Goal: Task Accomplishment & Management: Complete application form

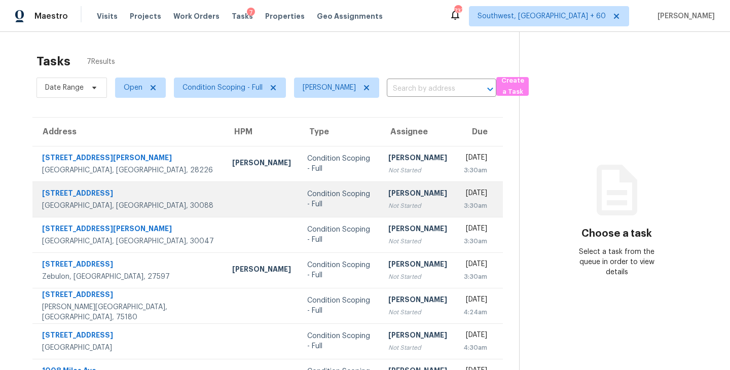
scroll to position [32, 0]
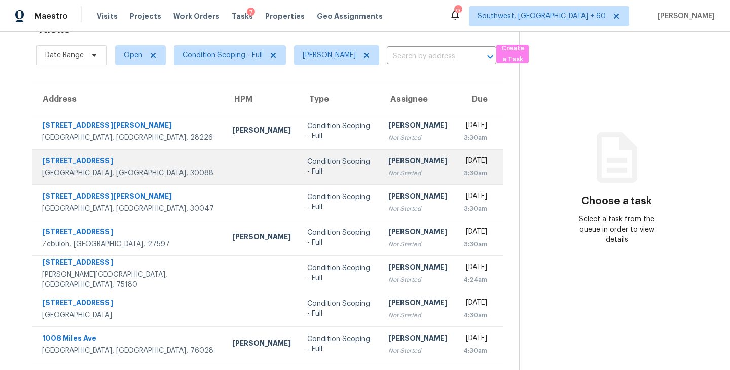
click at [380, 151] on td "[PERSON_NAME] Not Started" at bounding box center [417, 166] width 75 height 35
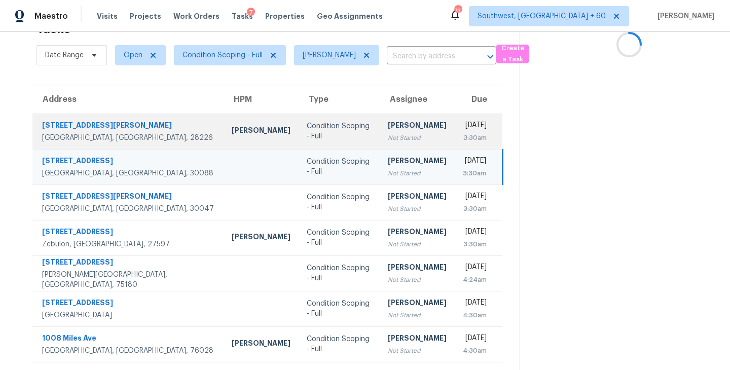
click at [388, 137] on div "Not Started" at bounding box center [417, 138] width 59 height 10
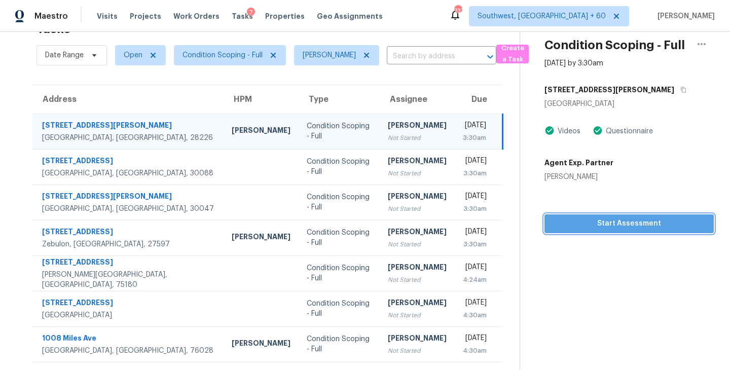
click at [677, 225] on span "Start Assessment" at bounding box center [629, 224] width 153 height 13
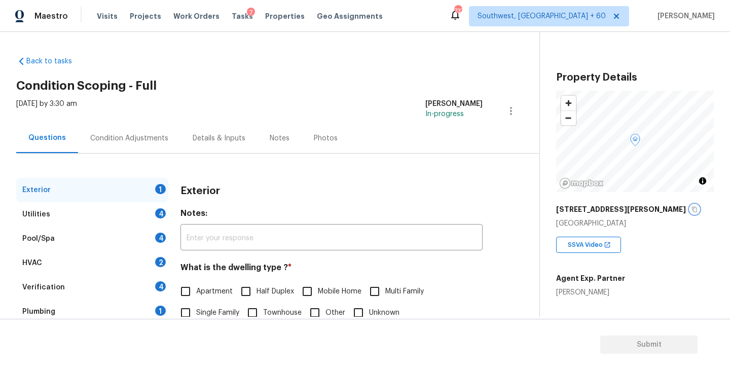
click at [692, 209] on icon "button" at bounding box center [695, 209] width 6 height 6
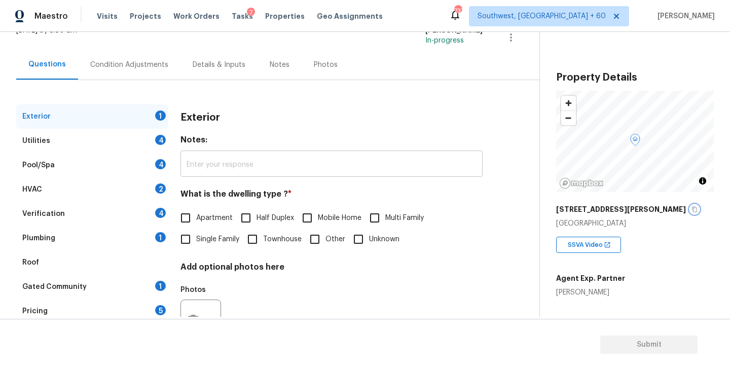
scroll to position [114, 0]
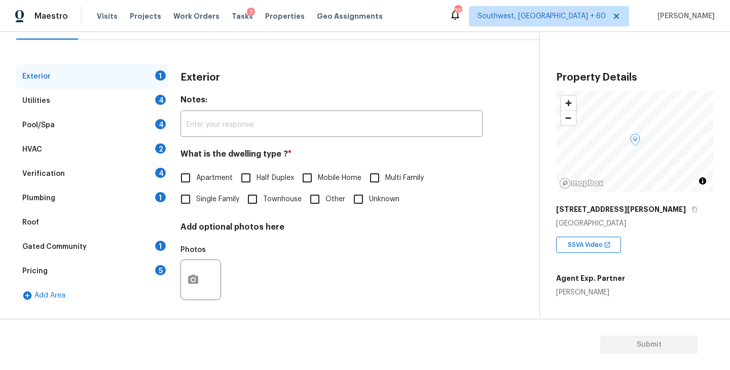
click at [197, 197] on span "Single Family" at bounding box center [217, 199] width 43 height 11
click at [196, 197] on input "Single Family" at bounding box center [185, 199] width 21 height 21
checkbox input "true"
click at [130, 108] on div "Utilities 4" at bounding box center [92, 101] width 152 height 24
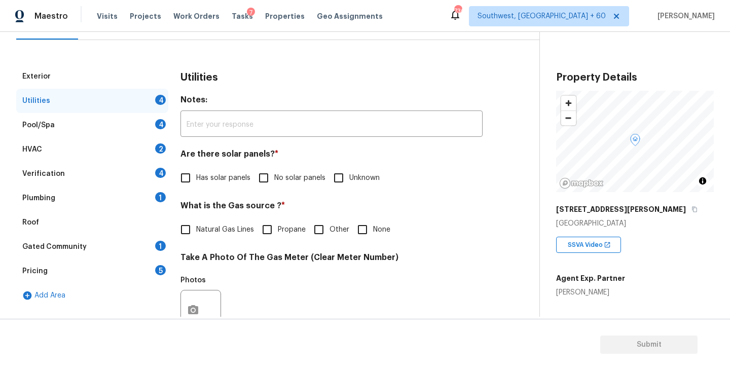
click at [260, 179] on input "No solar panels" at bounding box center [263, 177] width 21 height 21
checkbox input "true"
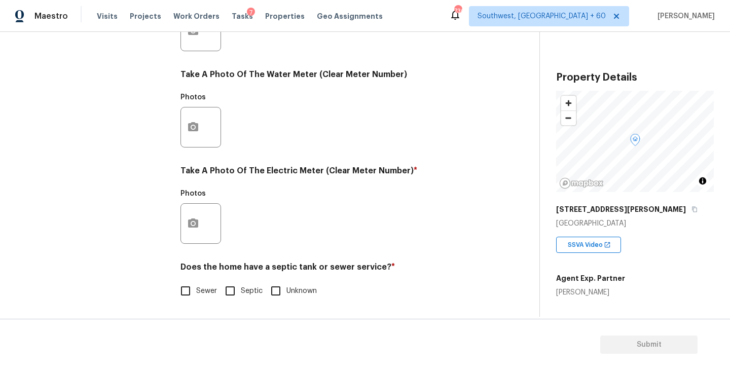
click at [190, 285] on input "Sewer" at bounding box center [185, 290] width 21 height 21
checkbox input "true"
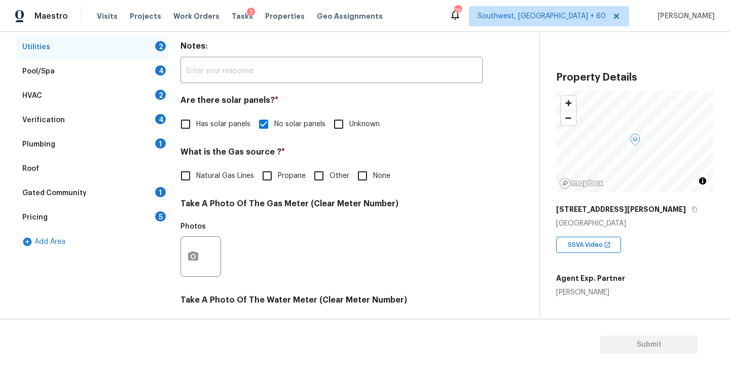
scroll to position [83, 0]
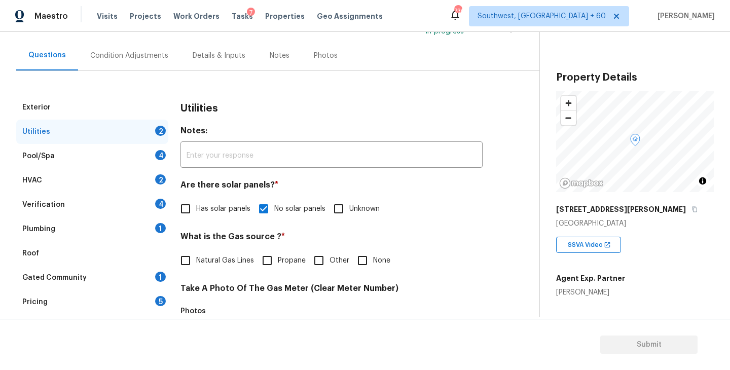
click at [95, 226] on div "Plumbing 1" at bounding box center [92, 229] width 152 height 24
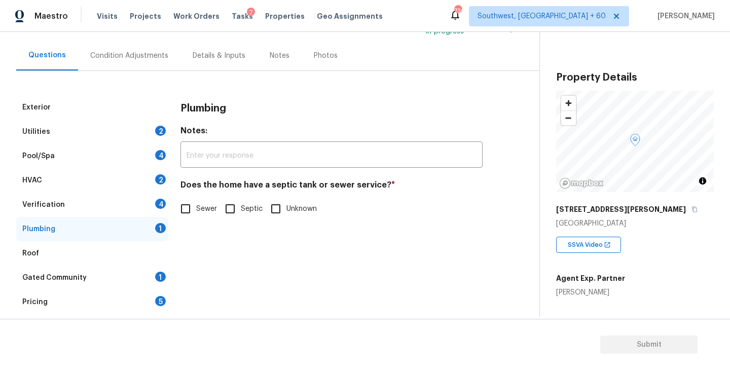
click at [182, 205] on input "Sewer" at bounding box center [185, 208] width 21 height 21
checkbox input "true"
click at [73, 277] on div "Gated Community" at bounding box center [54, 278] width 64 height 10
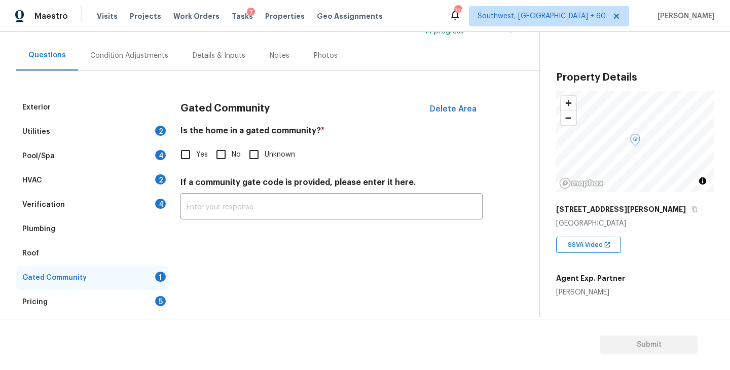
click at [211, 160] on input "No" at bounding box center [220, 154] width 21 height 21
checkbox input "true"
click at [156, 56] on div "Condition Adjustments" at bounding box center [129, 56] width 78 height 10
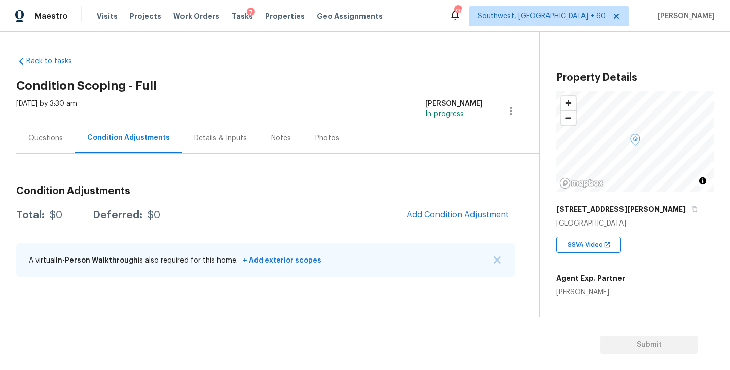
click at [328, 70] on div "Back to tasks Condition Scoping - Full [DATE] by 3:30 am [PERSON_NAME] In-progr…" at bounding box center [277, 168] width 523 height 241
click at [59, 139] on div "Questions" at bounding box center [45, 138] width 34 height 10
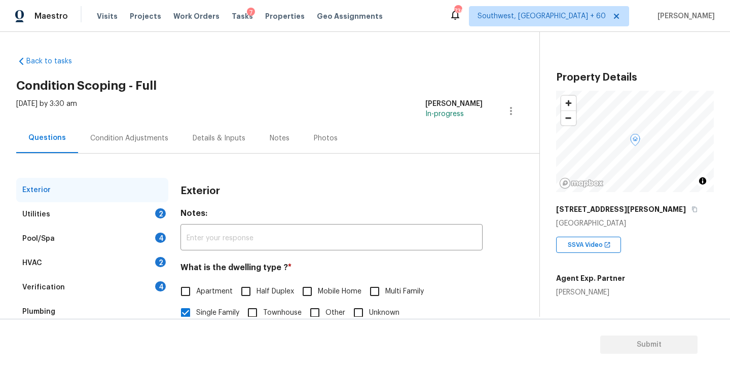
scroll to position [118, 0]
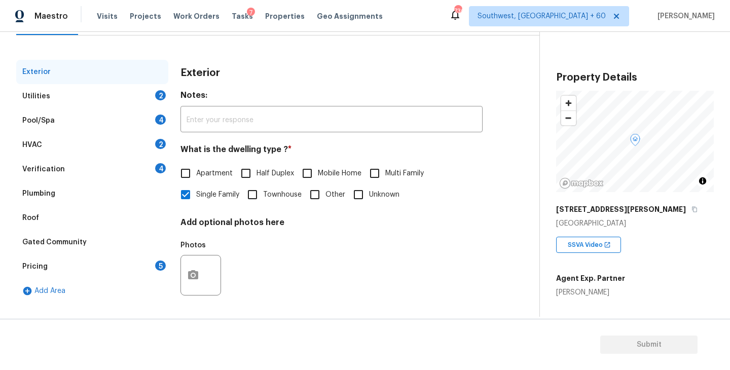
click at [108, 93] on div "Utilities 2" at bounding box center [92, 96] width 152 height 24
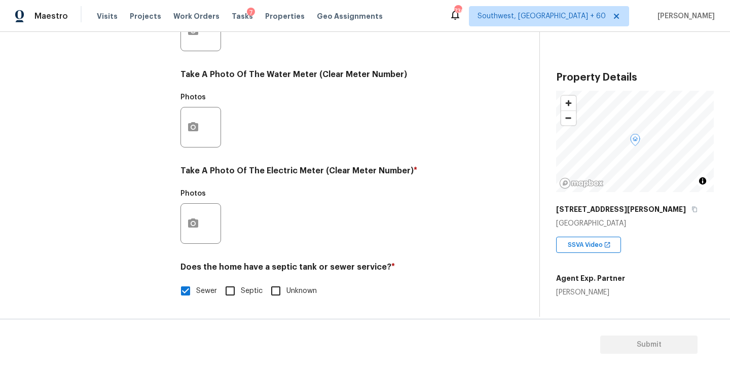
scroll to position [24, 0]
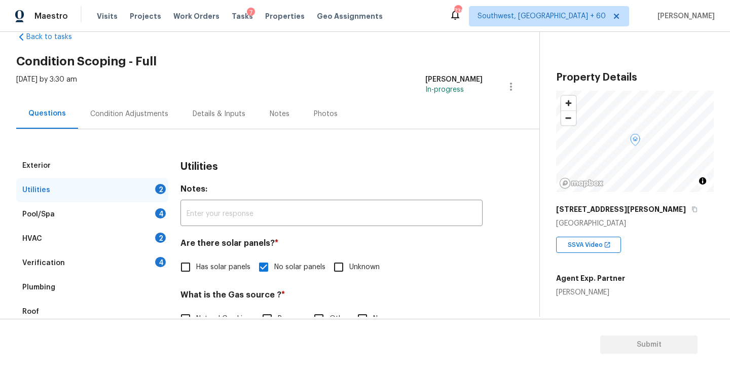
click at [157, 110] on div "Condition Adjustments" at bounding box center [129, 114] width 78 height 10
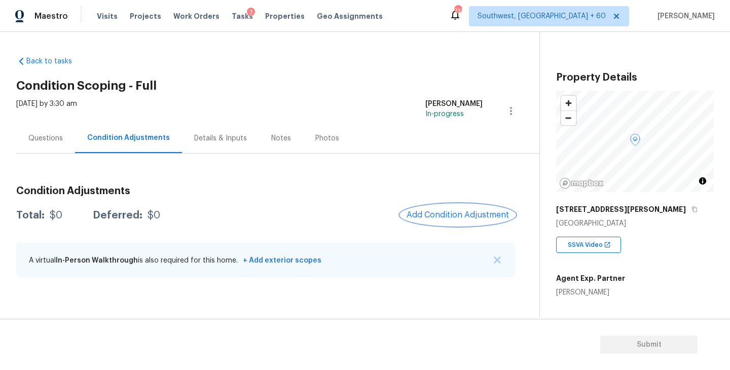
click at [453, 210] on span "Add Condition Adjustment" at bounding box center [458, 214] width 102 height 9
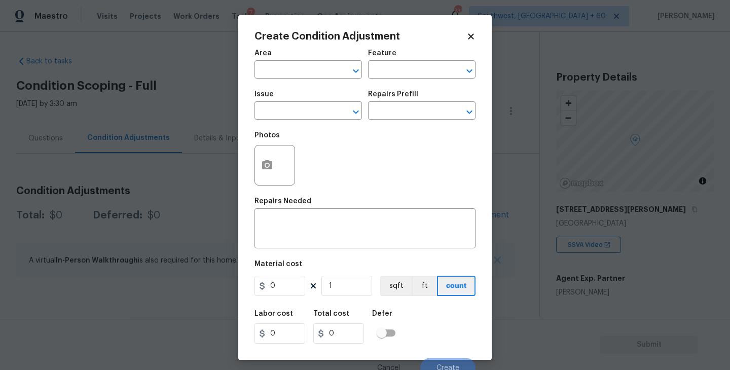
click at [281, 60] on div "Area" at bounding box center [309, 56] width 108 height 13
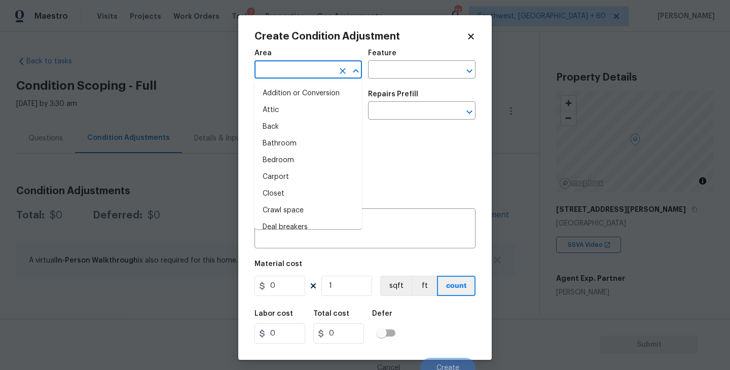
click at [274, 74] on input "text" at bounding box center [294, 71] width 79 height 16
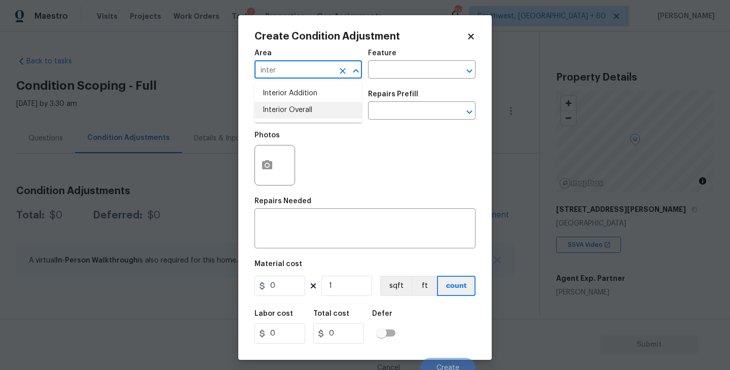
click at [279, 116] on li "Interior Overall" at bounding box center [309, 110] width 108 height 17
type input "Interior Overall"
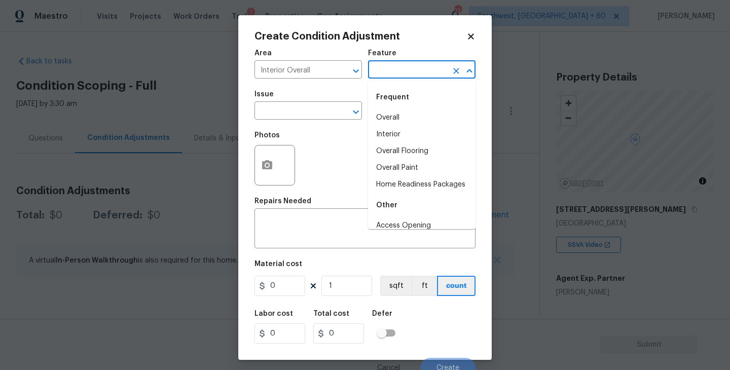
click at [385, 69] on input "text" at bounding box center [407, 71] width 79 height 16
click at [398, 115] on li "Overall" at bounding box center [422, 118] width 108 height 17
type input "Overall"
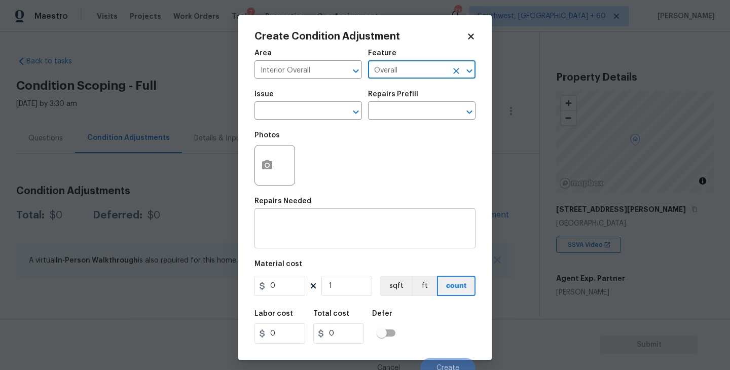
click at [315, 226] on textarea at bounding box center [365, 229] width 209 height 21
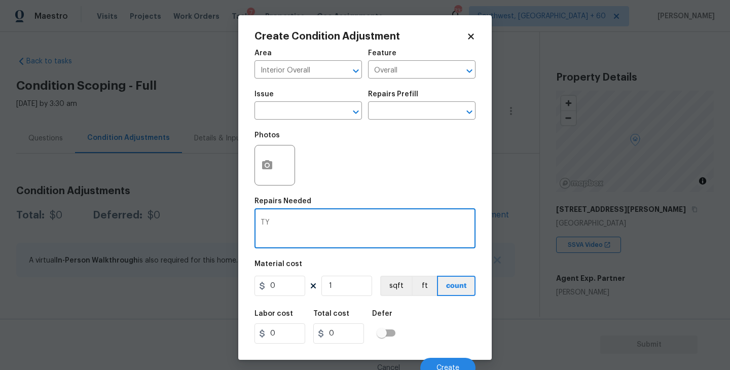
type textarea "T"
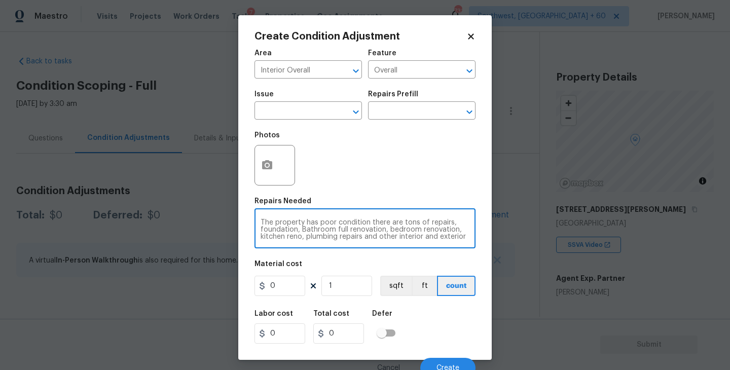
scroll to position [7, 0]
click at [364, 230] on textarea "The property has poor condition there are tons of repairs, foundation, Bathroom…" at bounding box center [365, 229] width 209 height 21
click at [362, 230] on textarea "The property has poor condition there are tons of repairs, foundation, Bathroom…" at bounding box center [365, 229] width 209 height 21
click at [385, 236] on textarea "The property has poor condition there are tons of repairs, foundation, Bathroom…" at bounding box center [365, 229] width 209 height 21
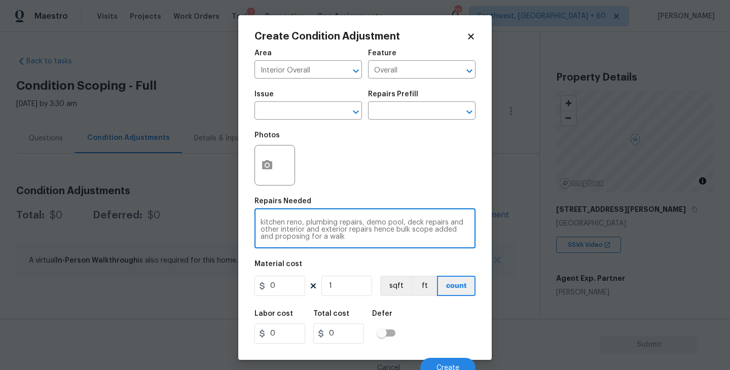
type textarea "The property has poor condition there are tons of repairs, foundation, Bathroom…"
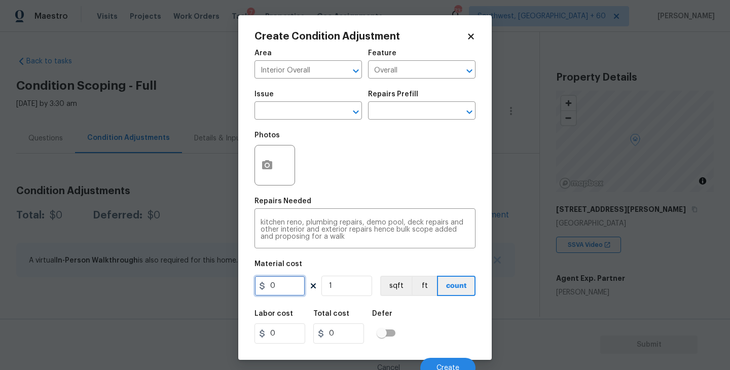
drag, startPoint x: 289, startPoint y: 288, endPoint x: 239, endPoint y: 288, distance: 49.2
click at [239, 288] on div "Create Condition Adjustment Area Interior Overall ​ Feature Overall ​ Issue ​ R…" at bounding box center [365, 187] width 254 height 345
type input "100000"
click at [341, 157] on div "Photos" at bounding box center [365, 159] width 221 height 66
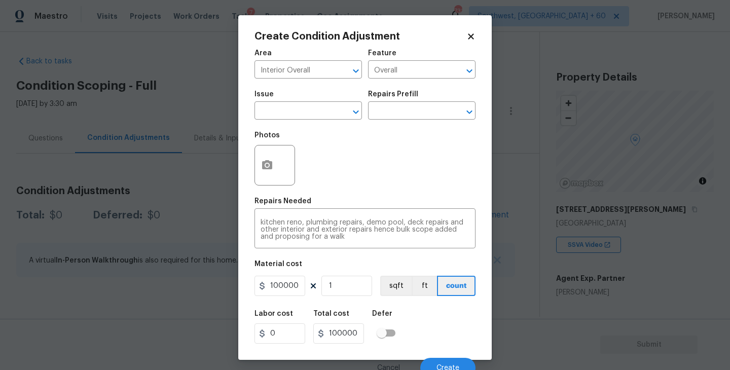
click at [290, 161] on div at bounding box center [275, 165] width 41 height 41
click at [272, 166] on icon "button" at bounding box center [267, 165] width 12 height 12
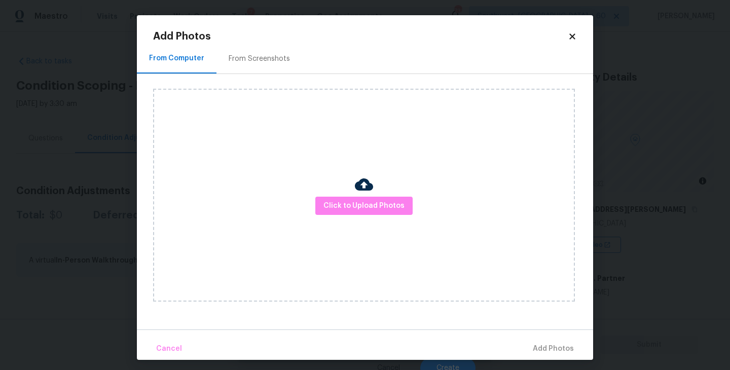
click at [355, 190] on img at bounding box center [364, 184] width 18 height 18
click at [357, 197] on button "Click to Upload Photos" at bounding box center [363, 206] width 97 height 19
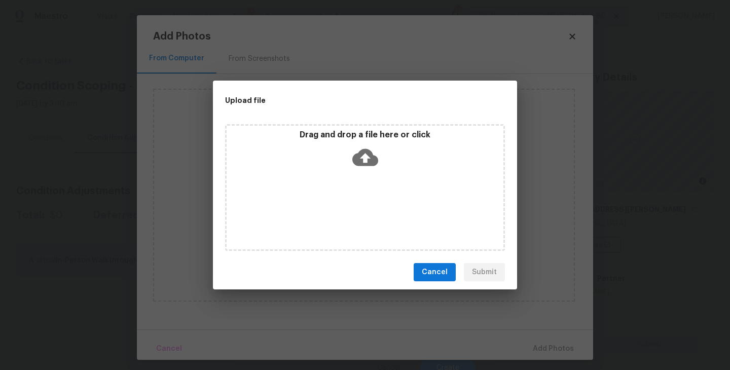
click at [377, 165] on icon at bounding box center [365, 158] width 26 height 26
